Goal: Task Accomplishment & Management: Use online tool/utility

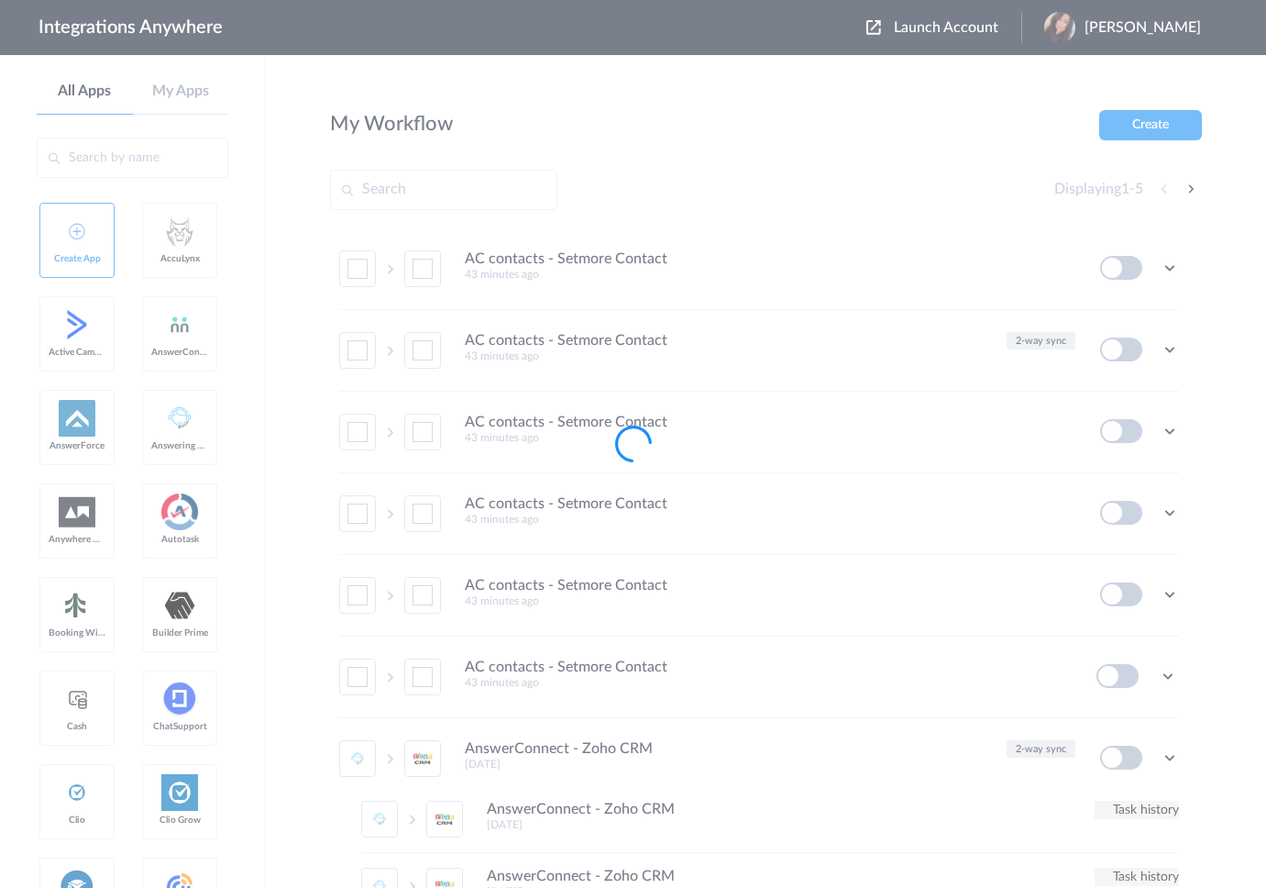
click at [951, 28] on div at bounding box center [633, 444] width 1266 height 888
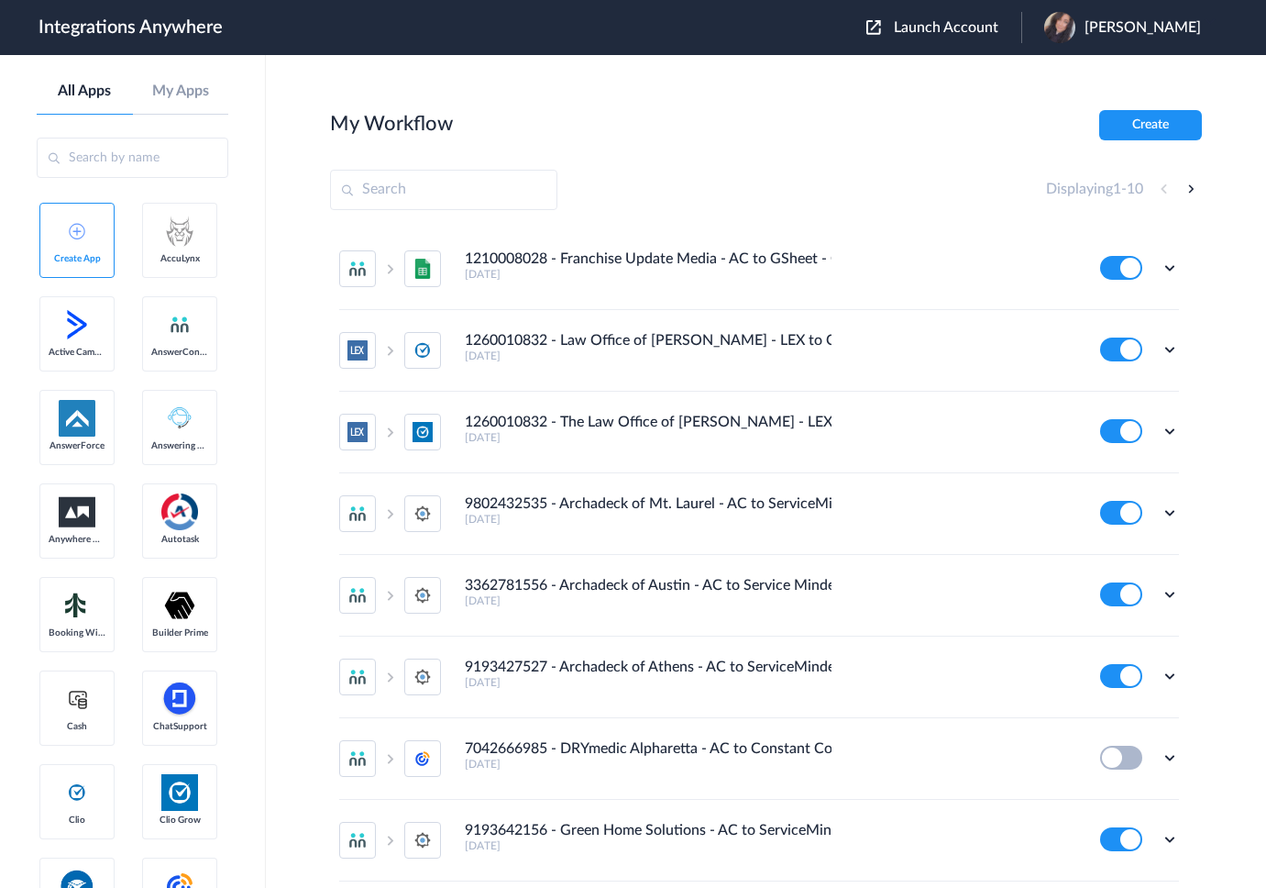
click at [926, 31] on span "Launch Account" at bounding box center [946, 27] width 105 height 15
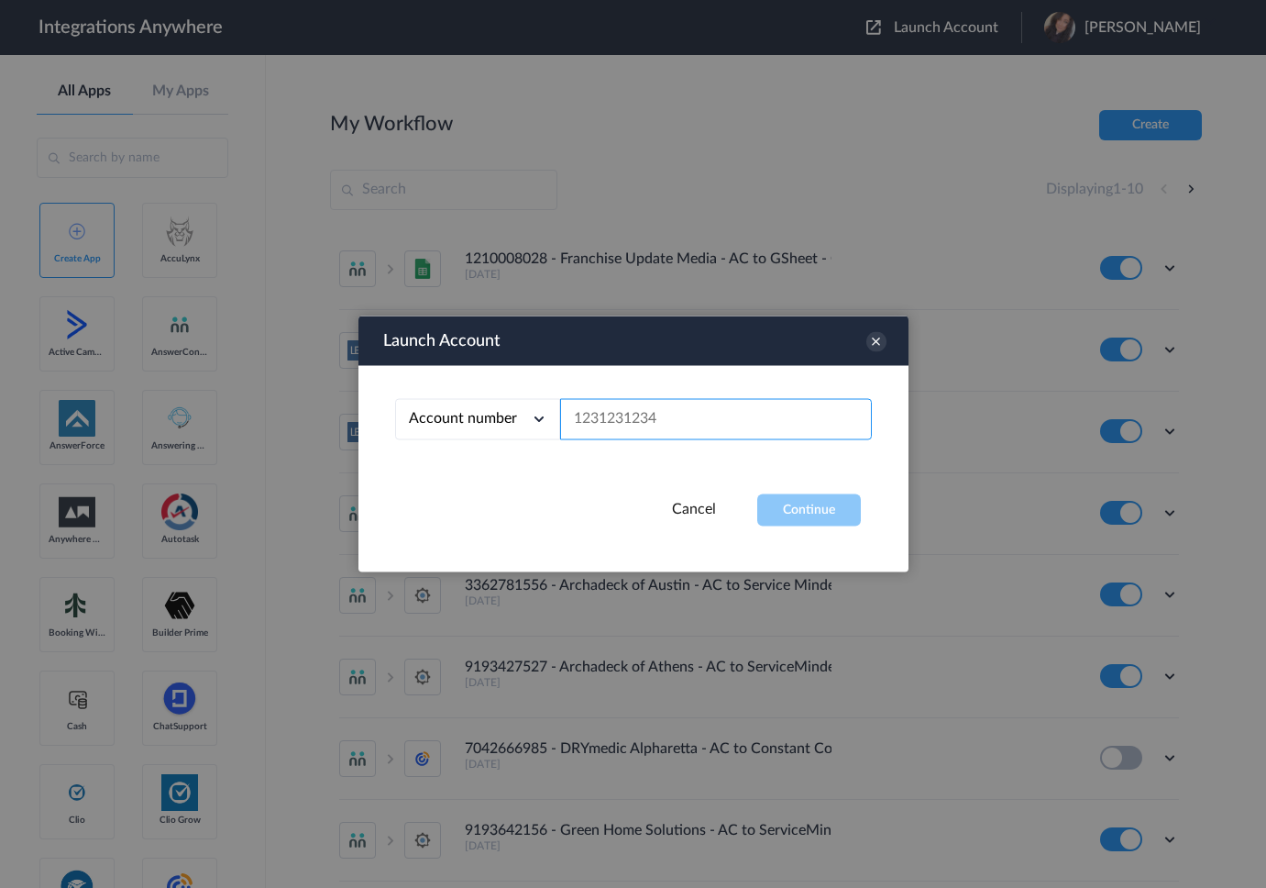
click at [614, 429] on input "text" at bounding box center [716, 419] width 312 height 41
paste input "8339586657"
type input "8339586657"
click at [783, 501] on button "Continue" at bounding box center [809, 510] width 104 height 32
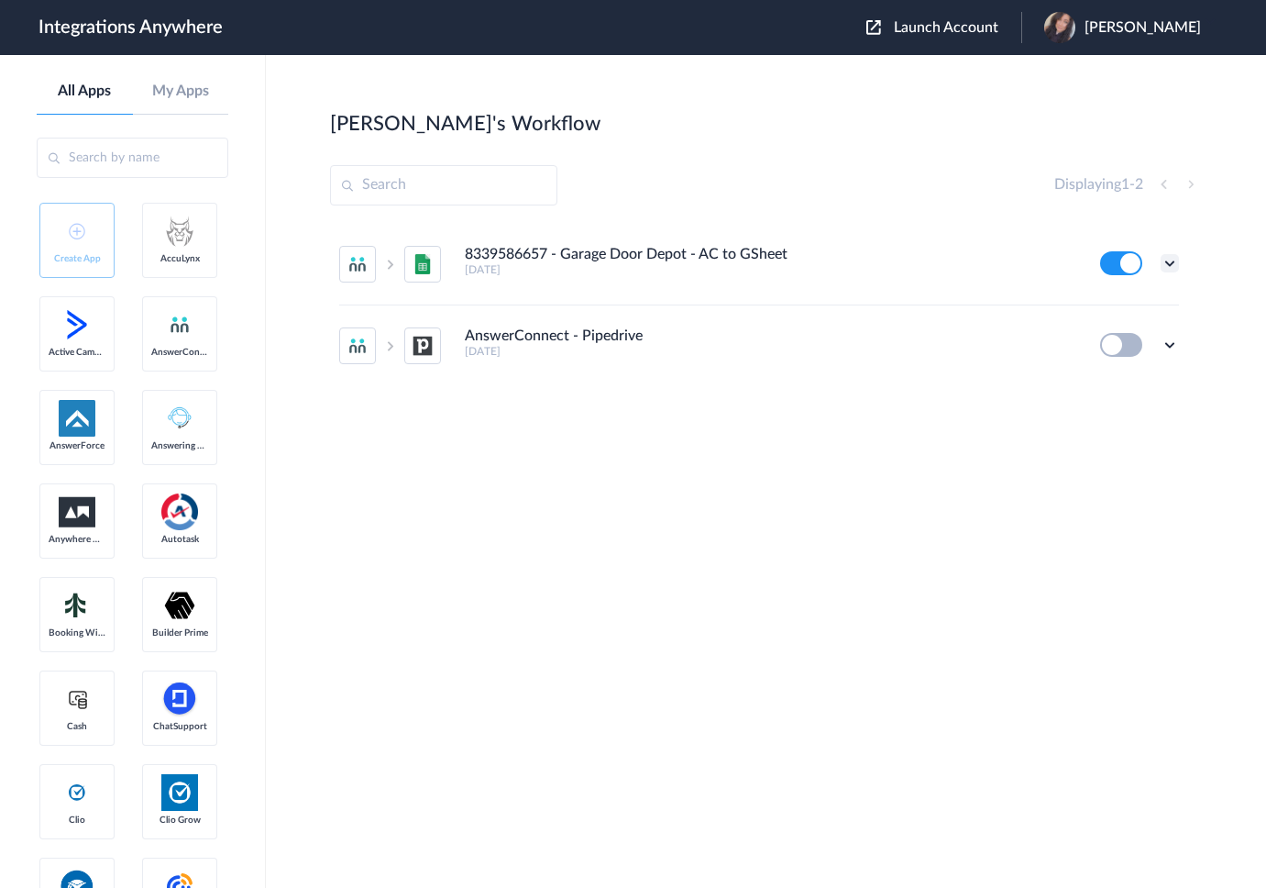
click at [1176, 260] on icon at bounding box center [1170, 263] width 18 height 18
click at [1118, 310] on li "Edit" at bounding box center [1119, 306] width 119 height 34
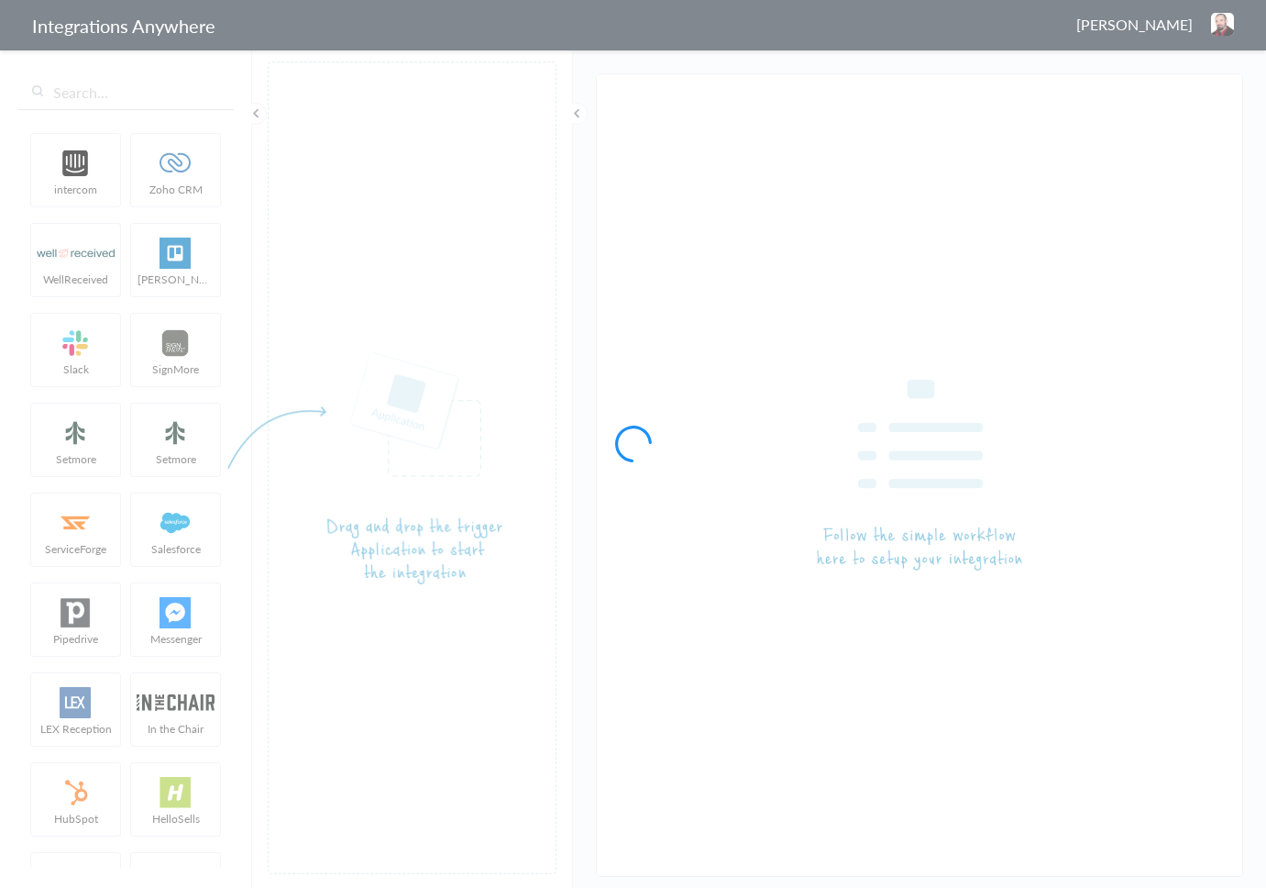
type input "8339586657 - Garage Door Depot - AC to GSheet"
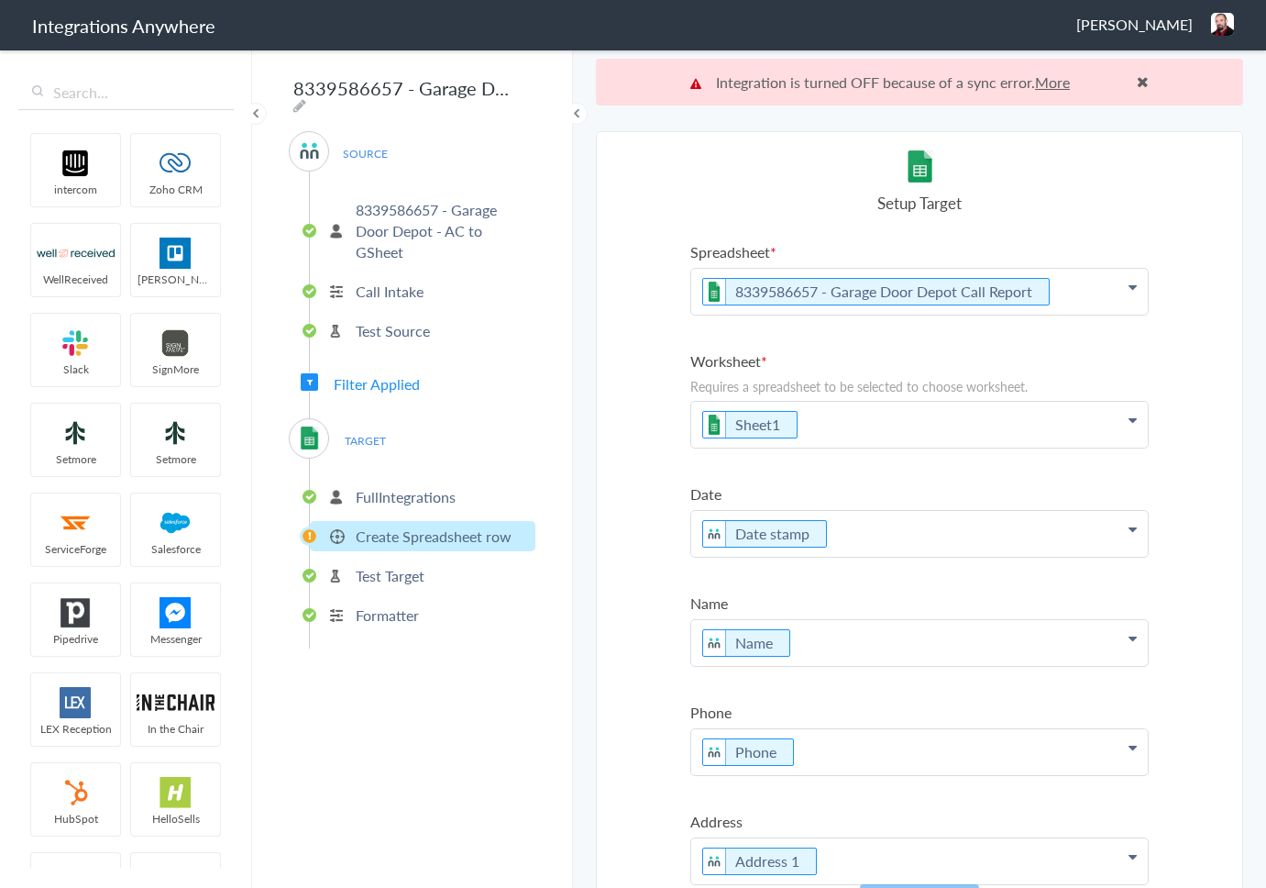
click at [421, 497] on p "FullIntegrations" at bounding box center [406, 496] width 100 height 21
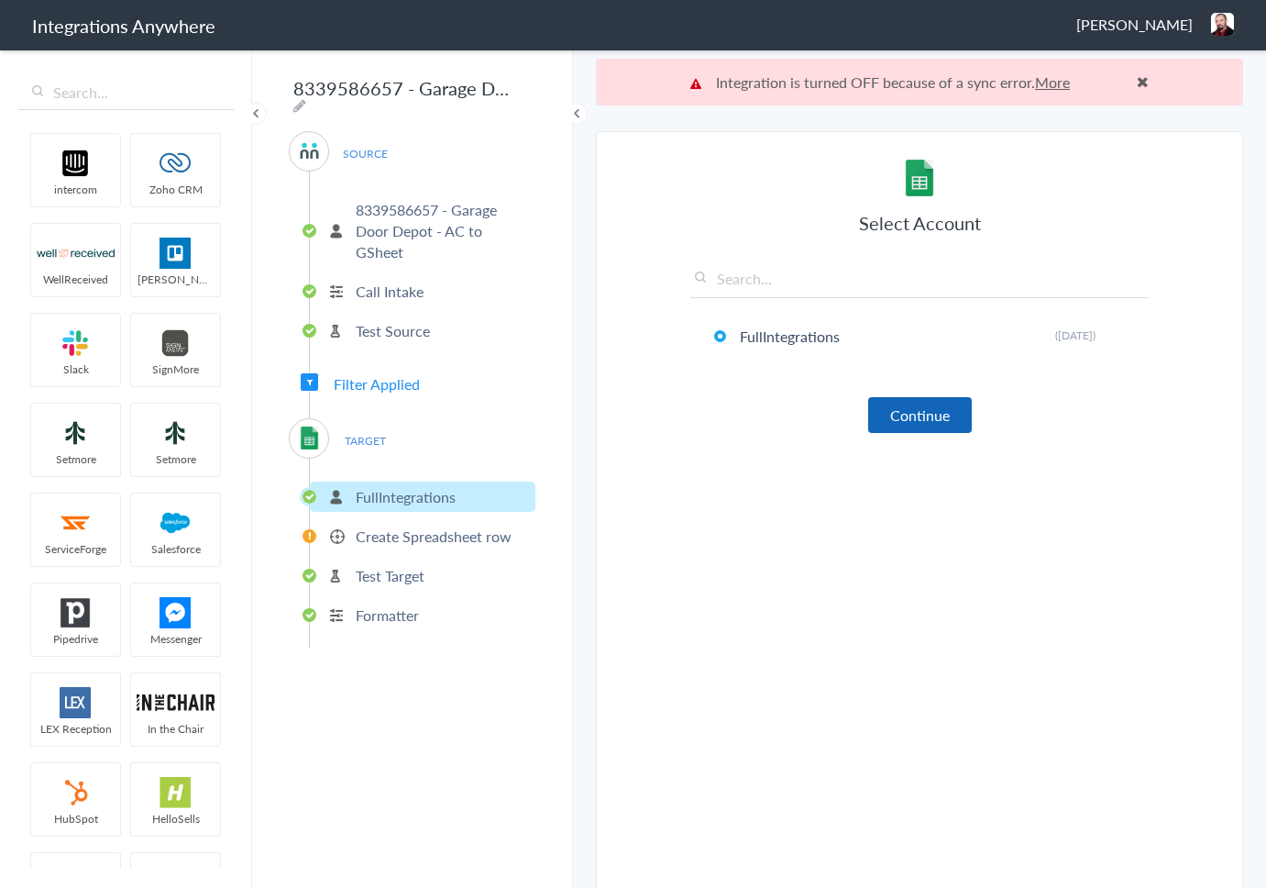
click at [912, 424] on button "Continue" at bounding box center [920, 415] width 104 height 36
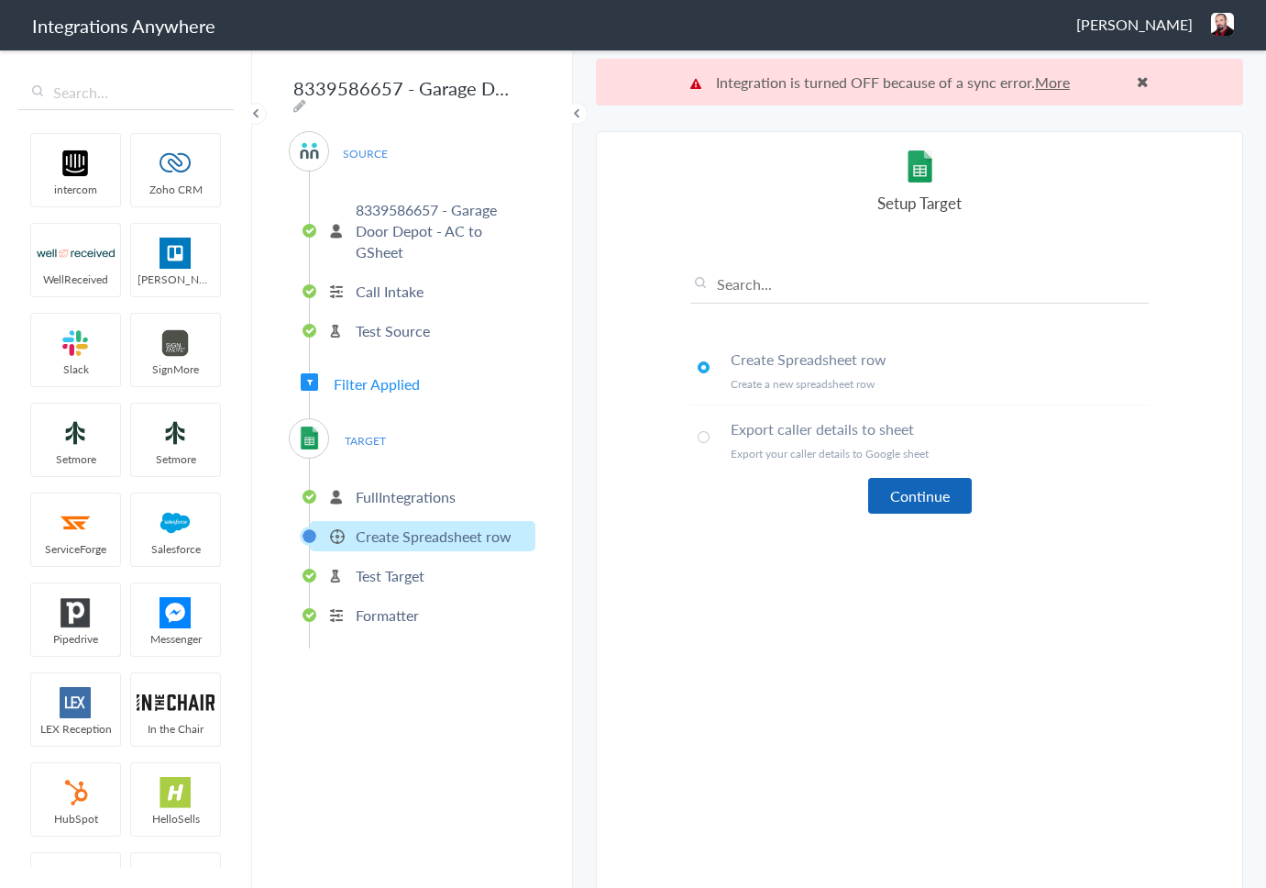
click at [913, 500] on button "Continue" at bounding box center [920, 496] width 104 height 36
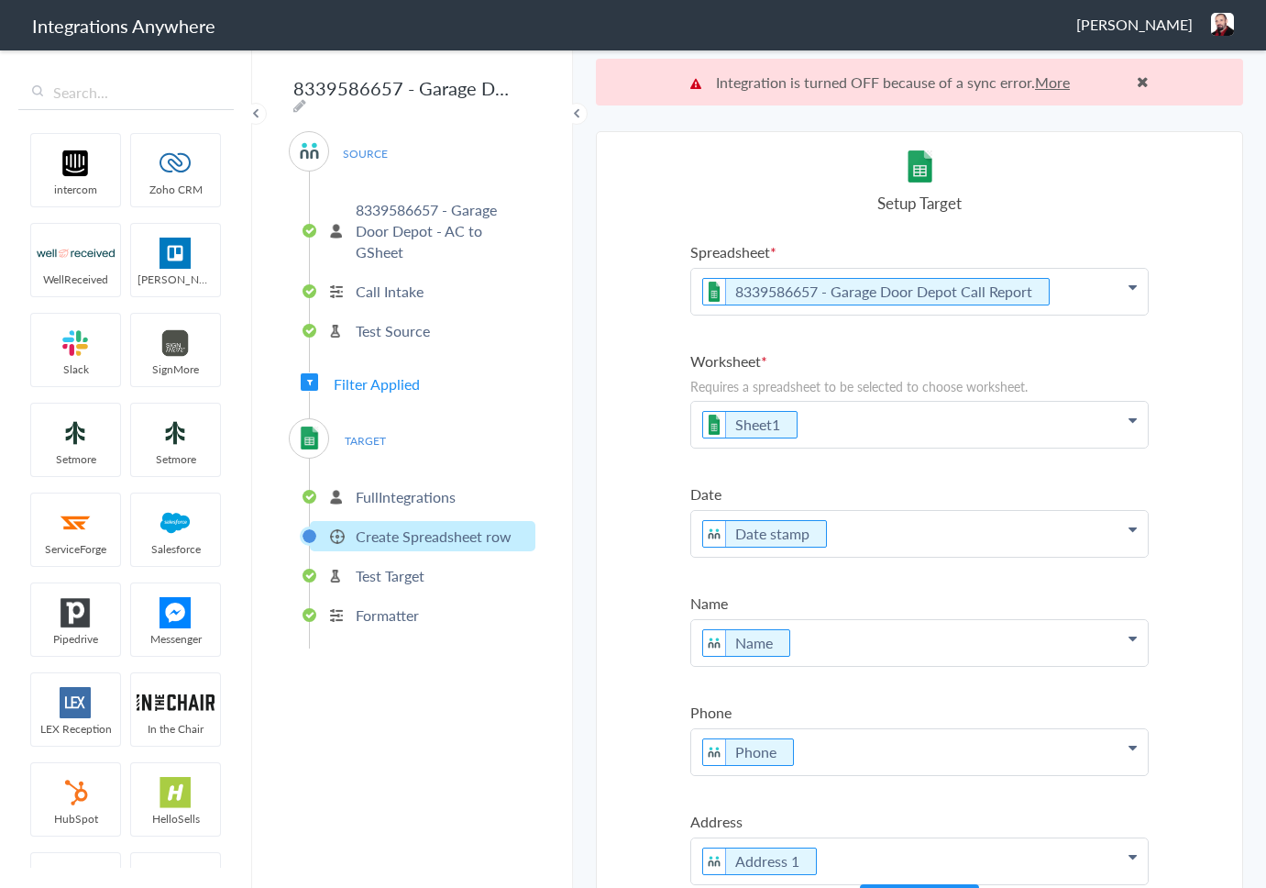
click at [1137, 295] on p "8339586657 - Garage Door Depot Call Report" at bounding box center [919, 292] width 457 height 46
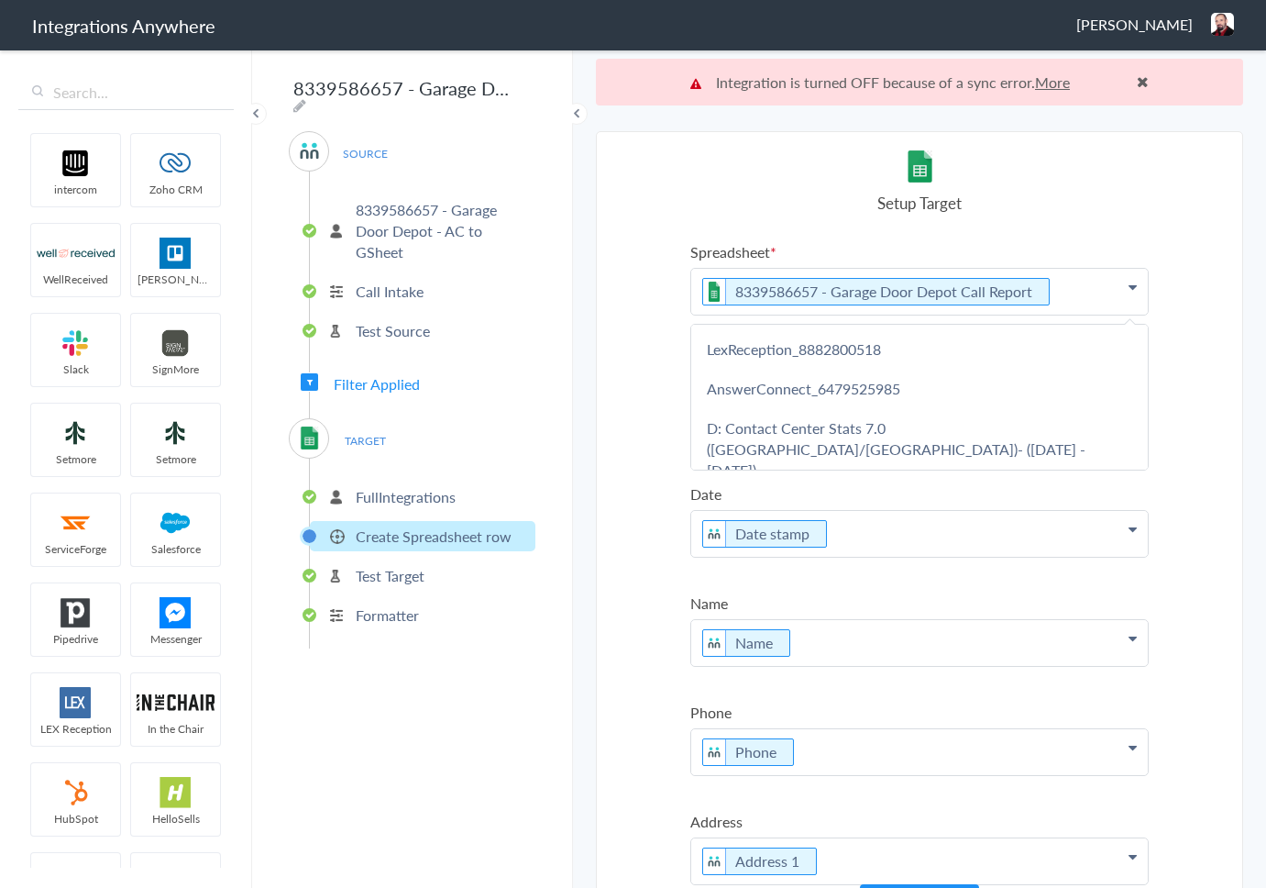
click at [1137, 288] on p "8339586657 - Garage Door Depot Call Report" at bounding box center [919, 292] width 457 height 46
click at [1237, 431] on section "Select Account 3074144684 - JK Law Lighting Co. DBA OLP of Wichita Rename Delet…" at bounding box center [919, 532] width 647 height 803
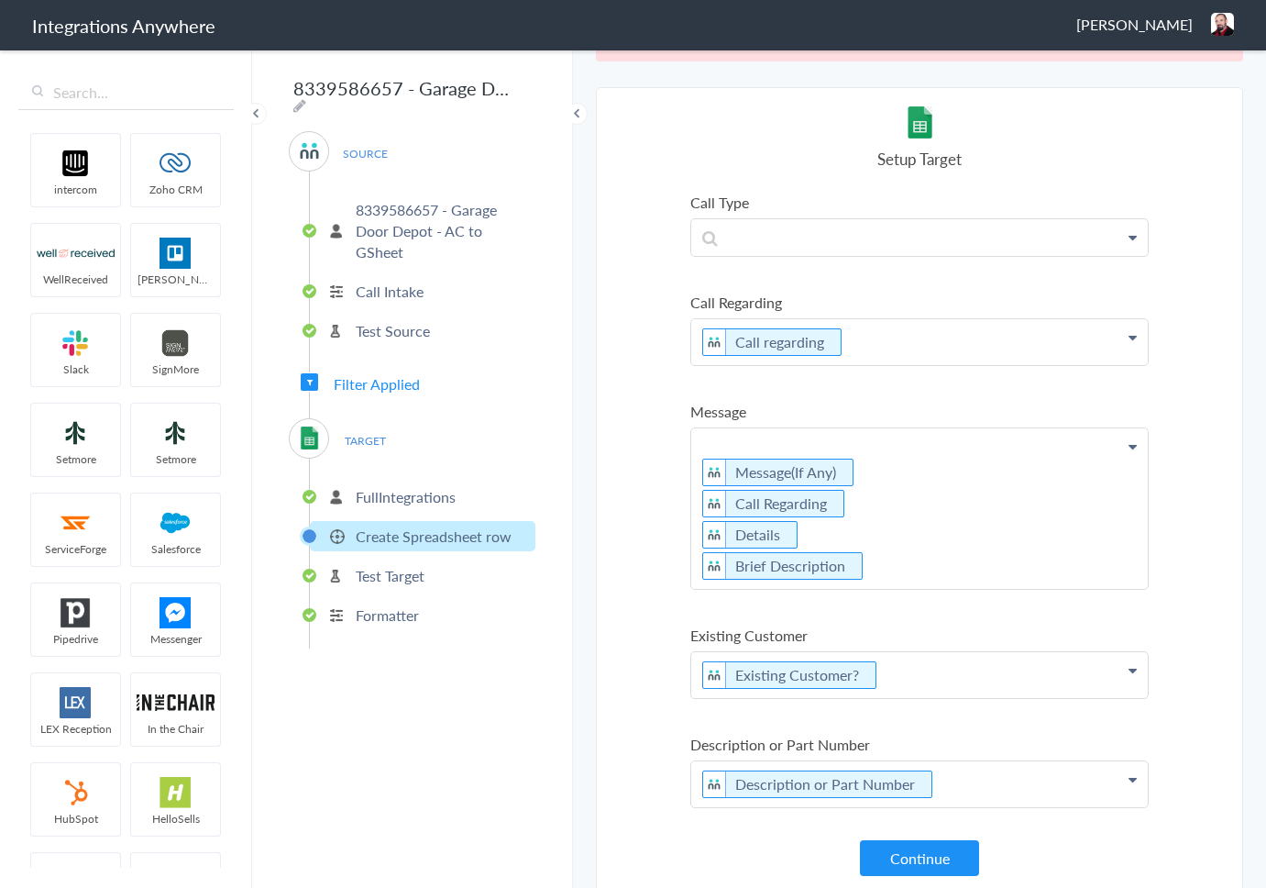
scroll to position [47, 0]
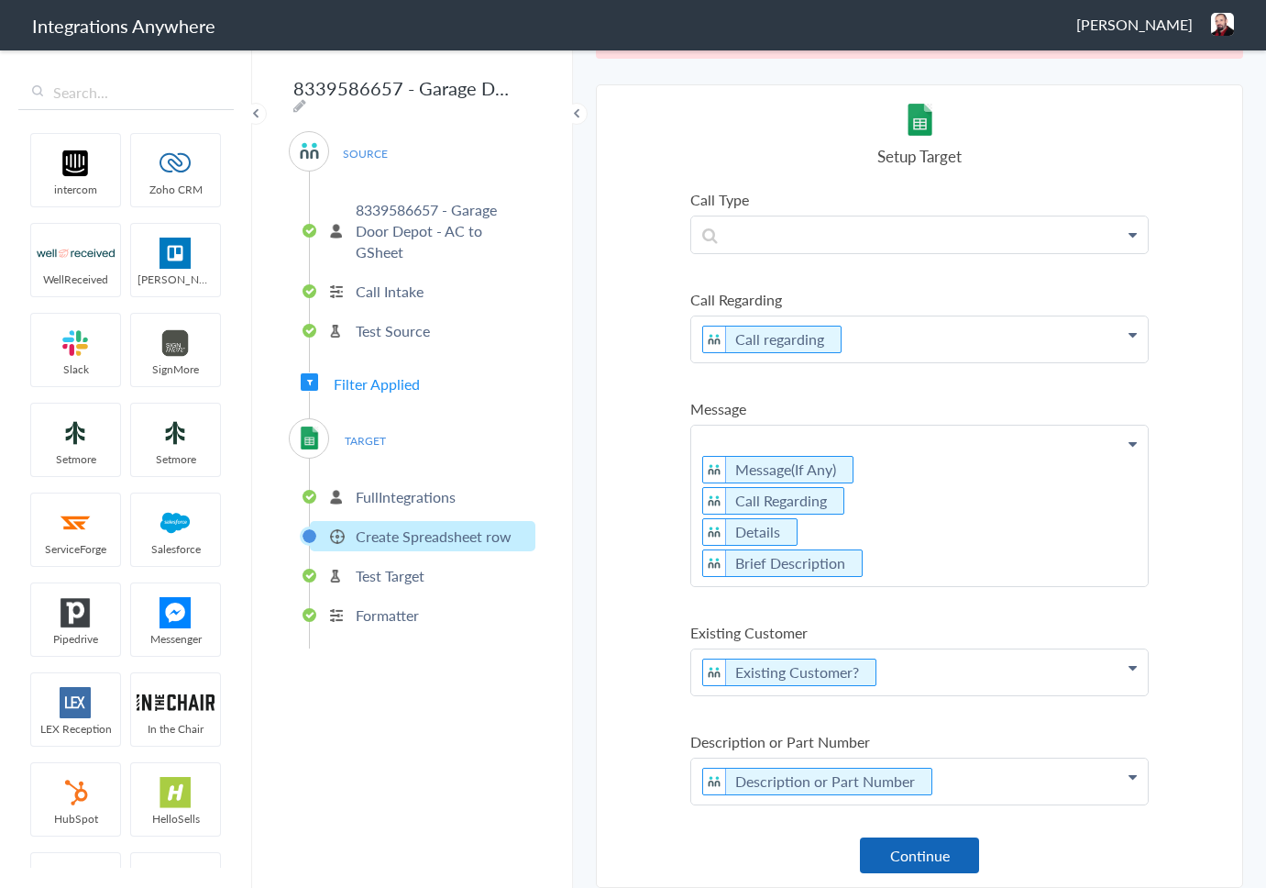
click at [901, 871] on button "Continue" at bounding box center [919, 855] width 119 height 36
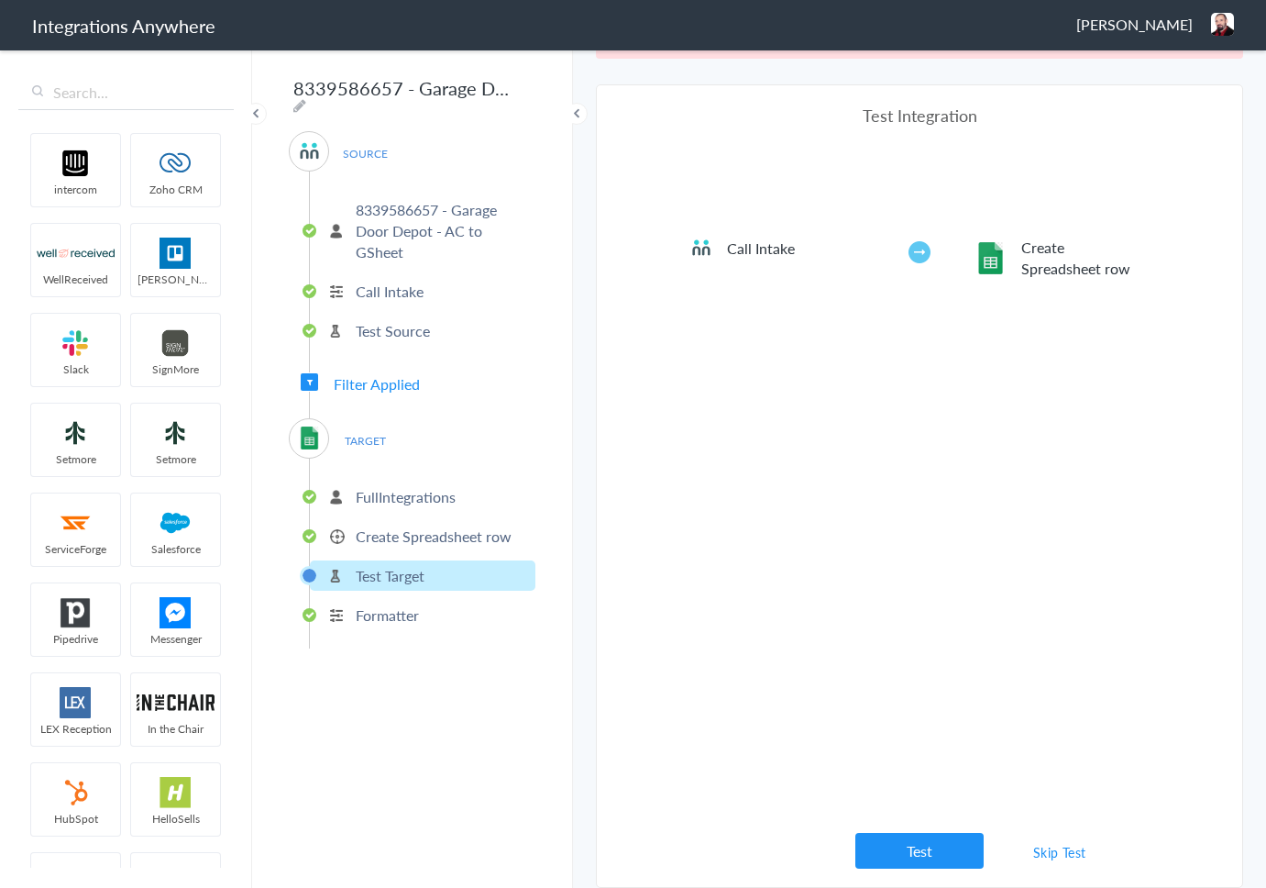
click at [1062, 850] on link "Skip Test" at bounding box center [1059, 851] width 97 height 33
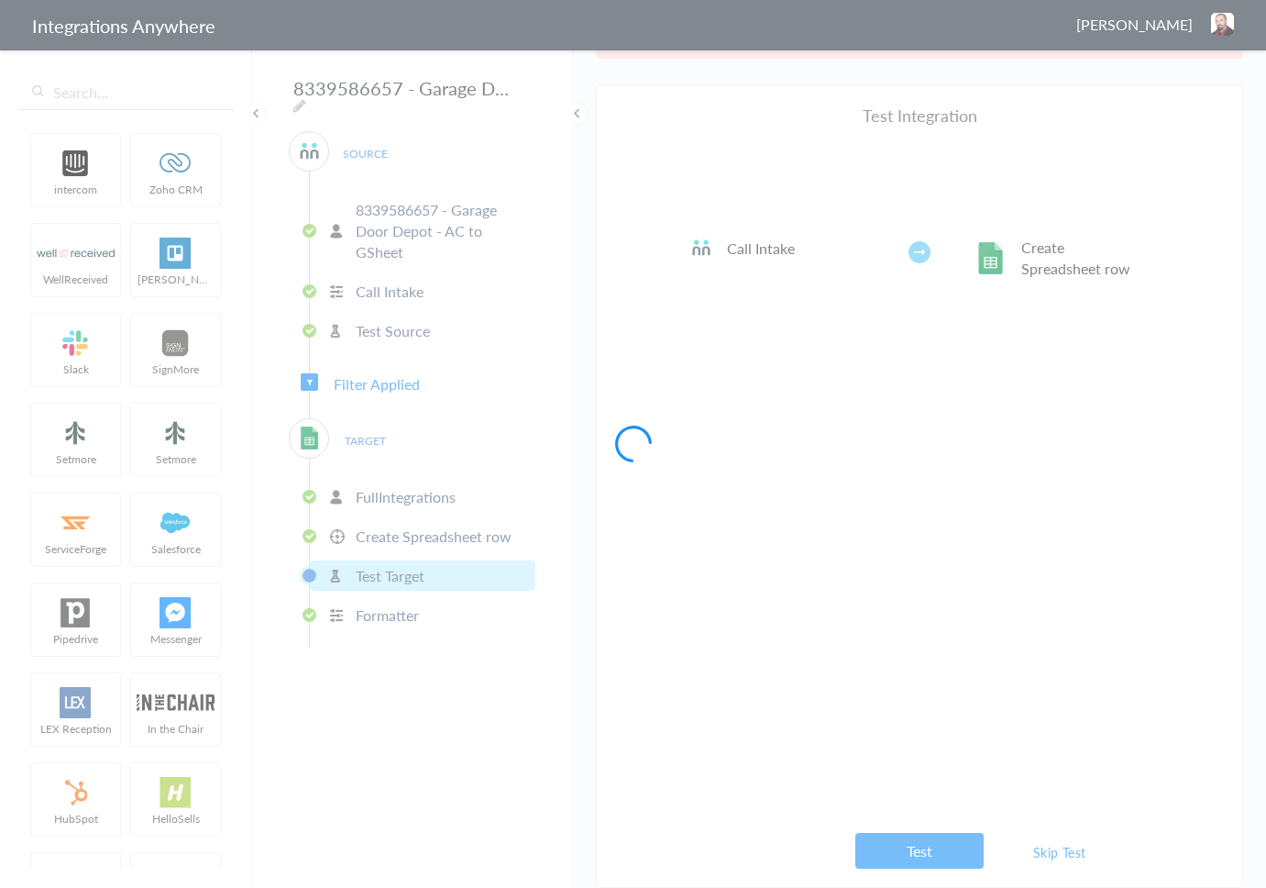
scroll to position [0, 0]
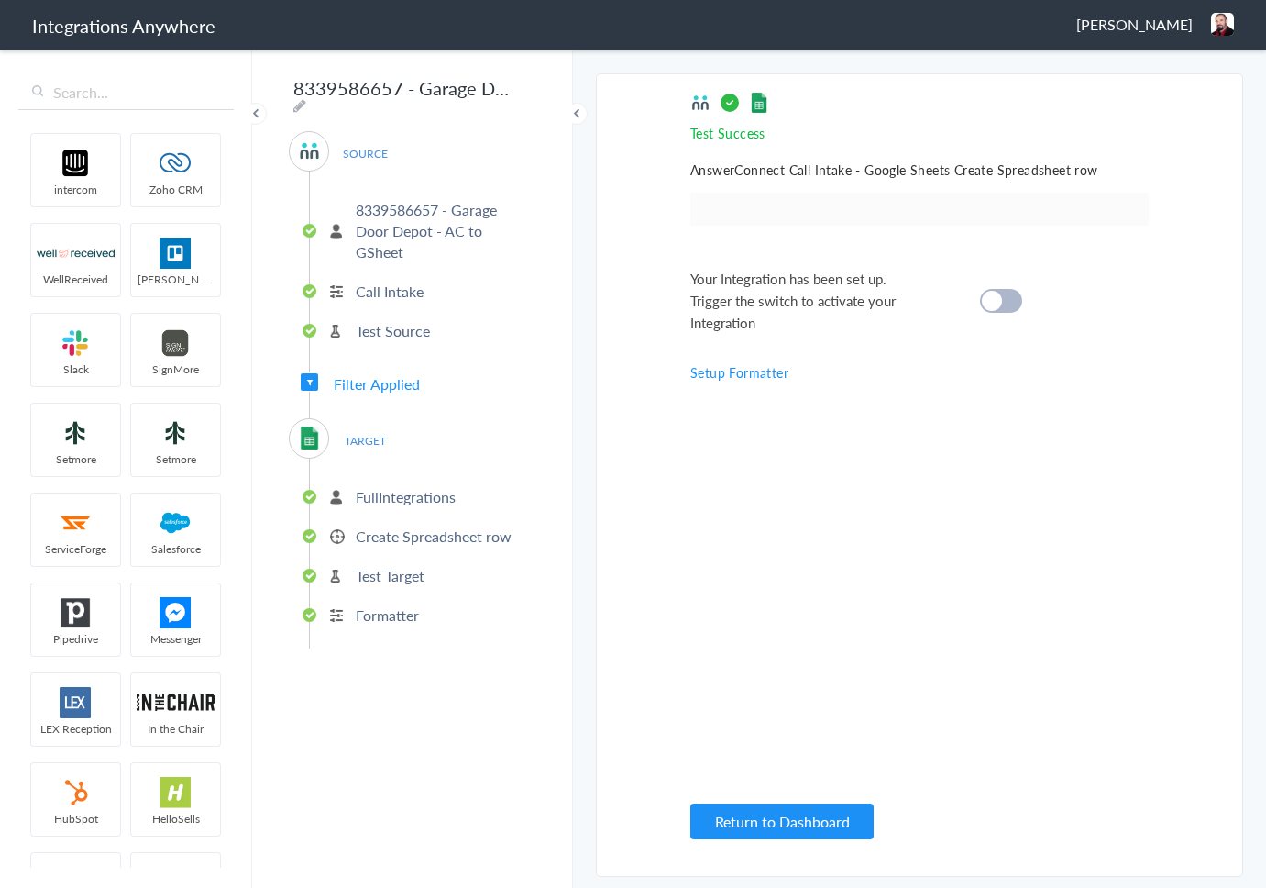
click at [1018, 297] on div at bounding box center [1001, 301] width 42 height 24
click at [819, 800] on div "Test Success Invalid data for email AnswerConnect Call Intake - Google Sheets C…" at bounding box center [919, 475] width 458 height 765
click at [817, 804] on button "Return to Dashboard" at bounding box center [781, 821] width 183 height 36
click at [816, 804] on button "Return to Dashboard" at bounding box center [781, 821] width 183 height 36
